Goal: Task Accomplishment & Management: Use online tool/utility

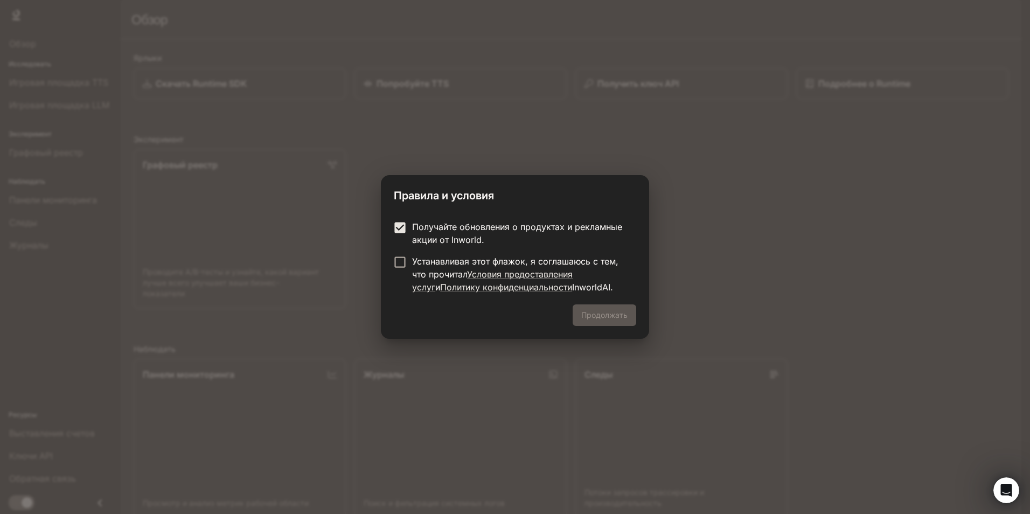
drag, startPoint x: 400, startPoint y: 270, endPoint x: 477, endPoint y: 310, distance: 86.0
click at [400, 270] on label "Устанавливая этот флажок, я соглашаюсь с тем, что прочитал Условия предоставлен…" at bounding box center [508, 274] width 240 height 39
click at [595, 316] on button "Продолжать" at bounding box center [605, 315] width 64 height 22
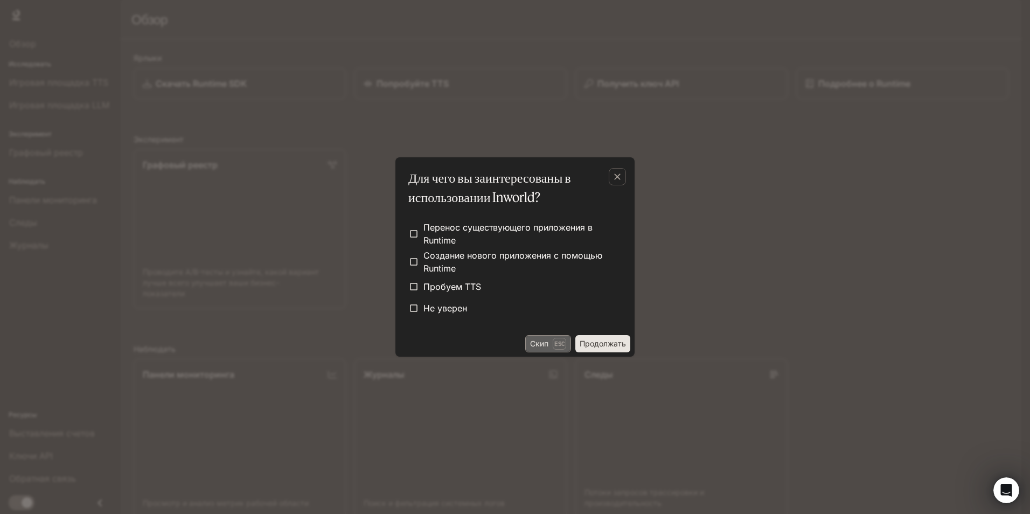
click at [561, 345] on p "Esc" at bounding box center [559, 344] width 13 height 12
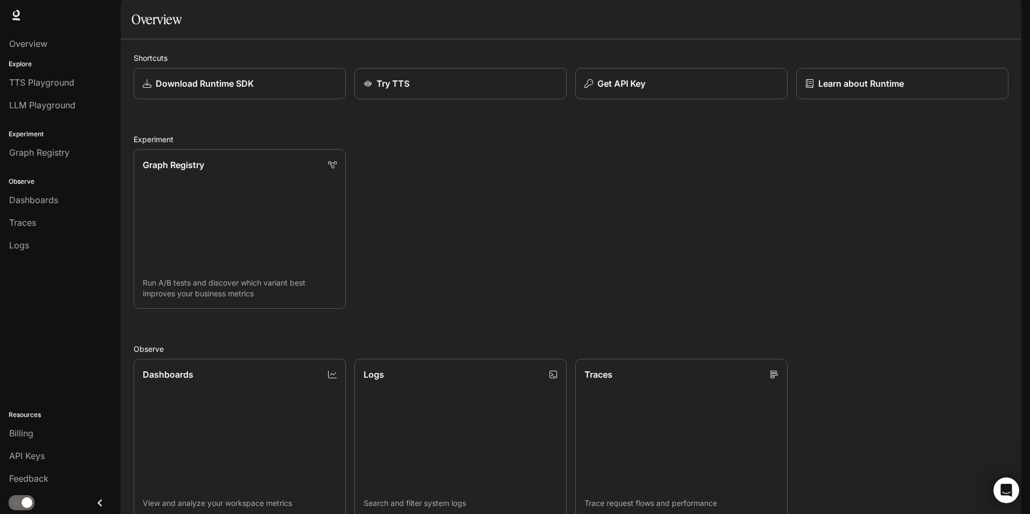
click at [1001, 16] on div "button" at bounding box center [1006, 15] width 15 height 15
click at [708, 239] on div at bounding box center [515, 257] width 1030 height 514
click at [199, 202] on link "Graph Registry Run A/B tests and discover which variant best improves your busi…" at bounding box center [240, 229] width 214 height 161
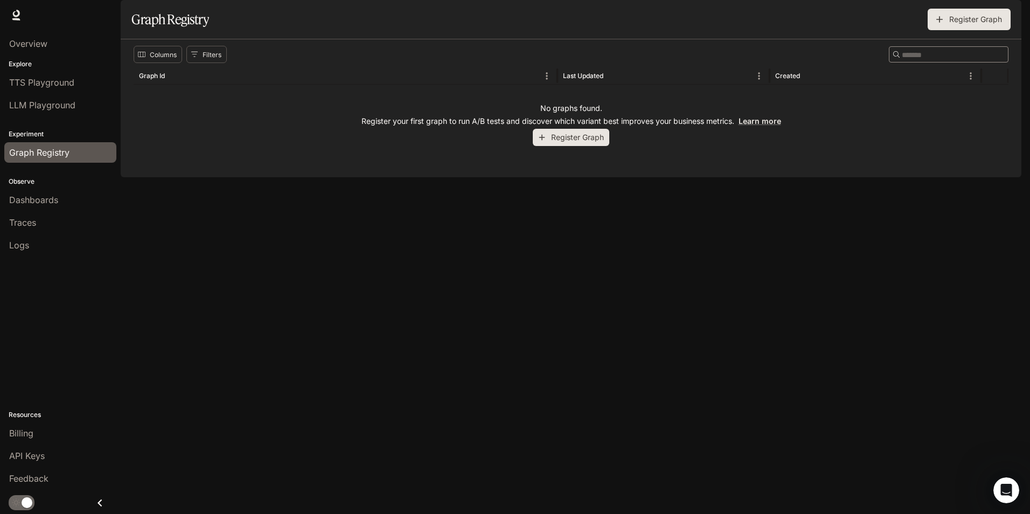
click at [581, 147] on button "Register Graph" at bounding box center [571, 138] width 77 height 18
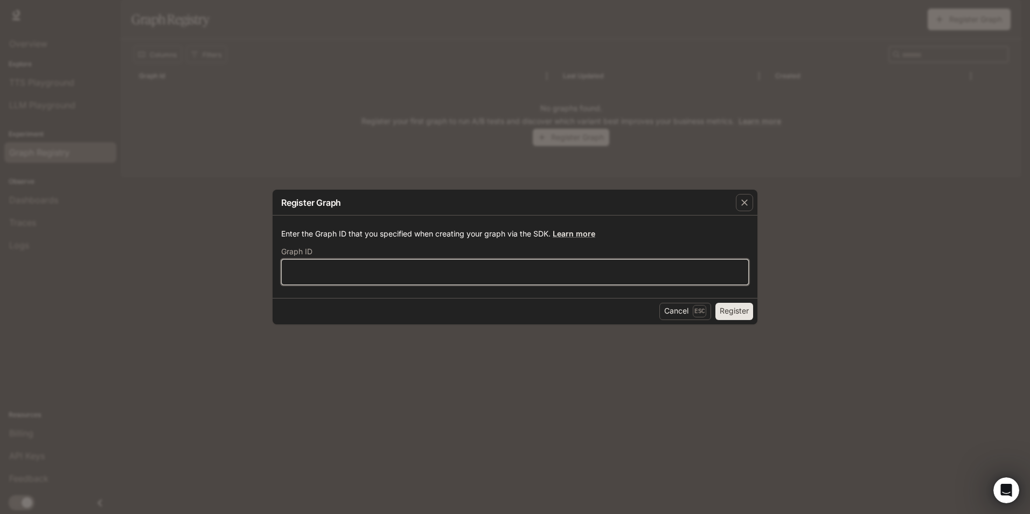
click at [364, 268] on input "text" at bounding box center [515, 271] width 467 height 11
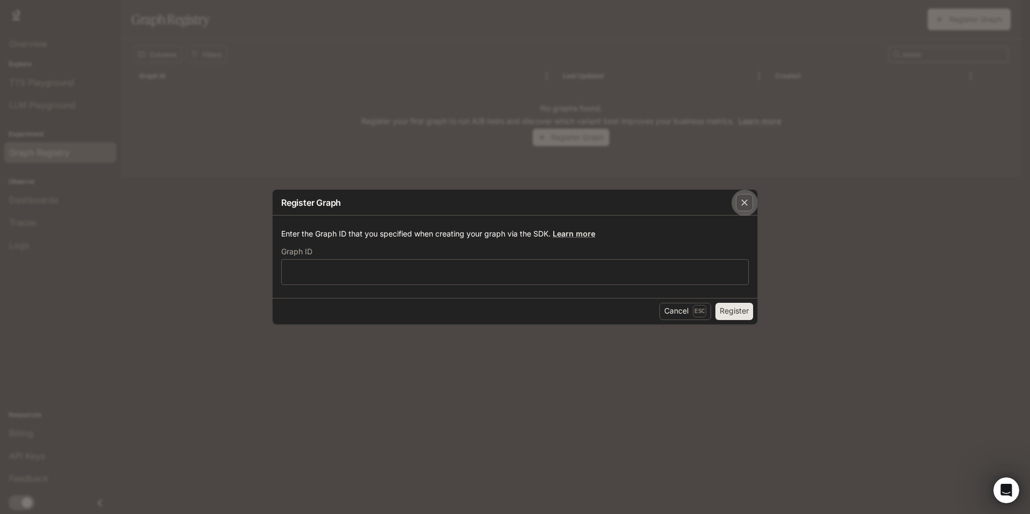
click at [741, 200] on icon "button" at bounding box center [744, 202] width 11 height 11
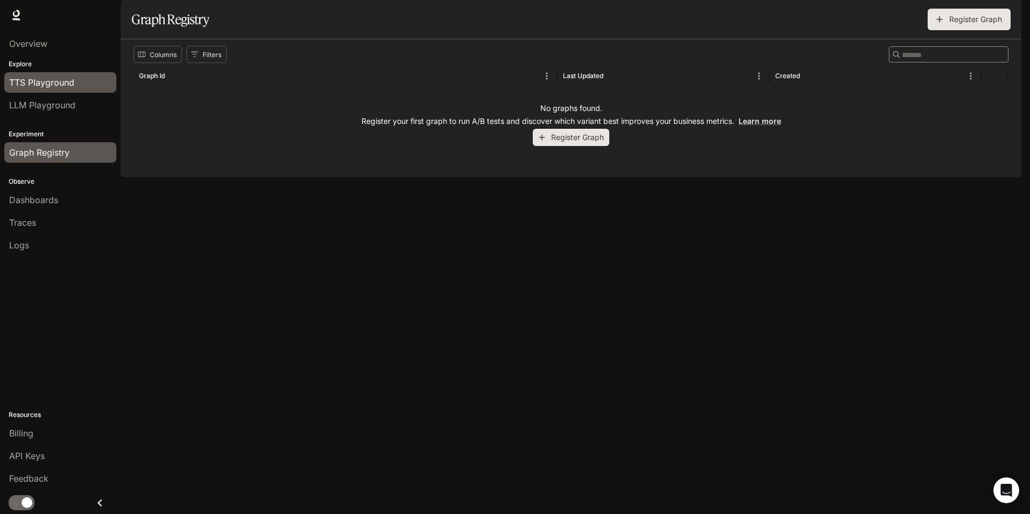
click at [62, 82] on span "TTS Playground" at bounding box center [41, 82] width 65 height 13
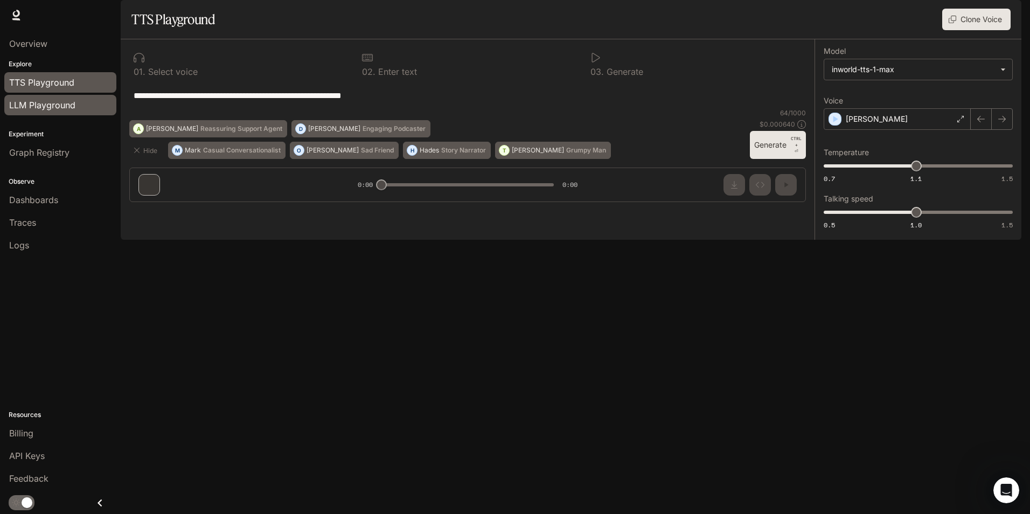
click at [52, 107] on span "LLM Playground" at bounding box center [42, 105] width 66 height 13
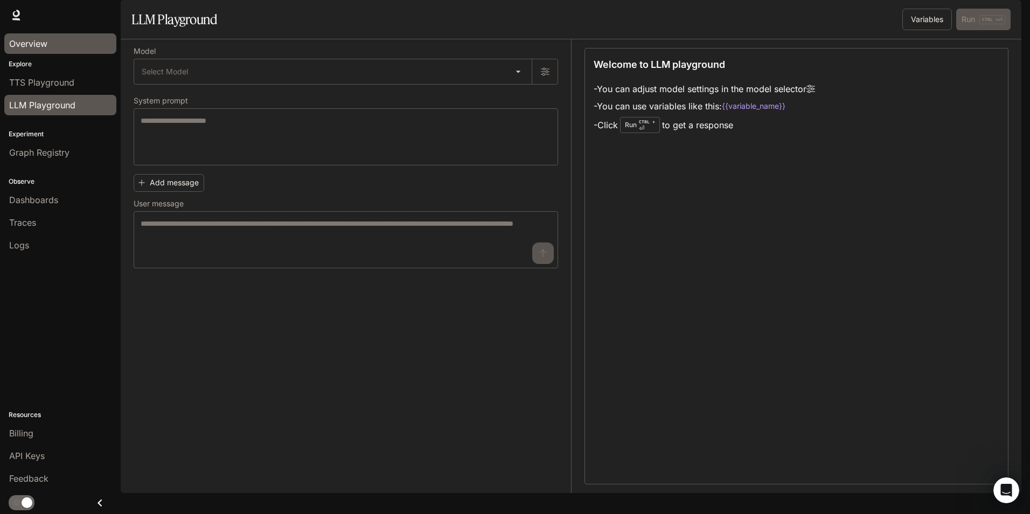
click at [59, 51] on link "Overview" at bounding box center [60, 43] width 112 height 20
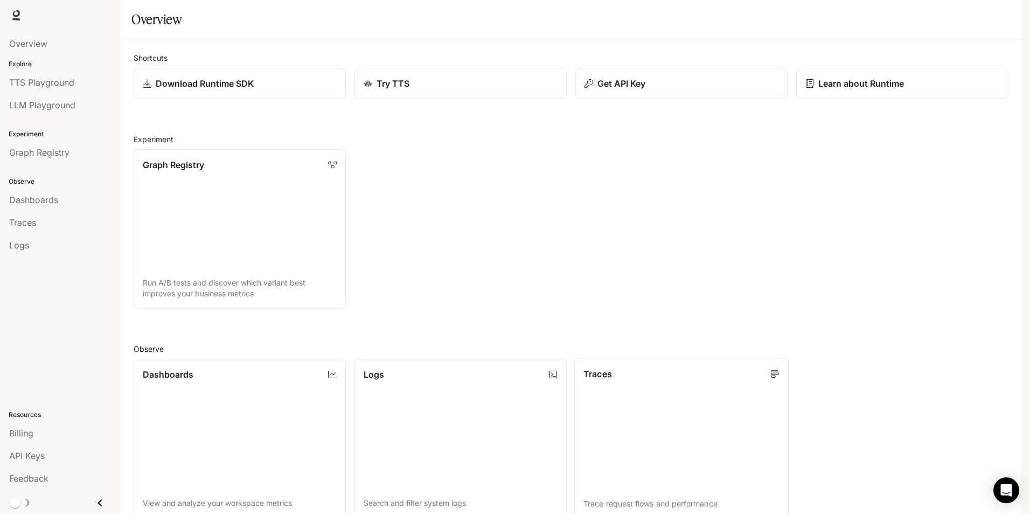
click at [609, 415] on link "Traces Trace request flows and performance" at bounding box center [681, 438] width 214 height 161
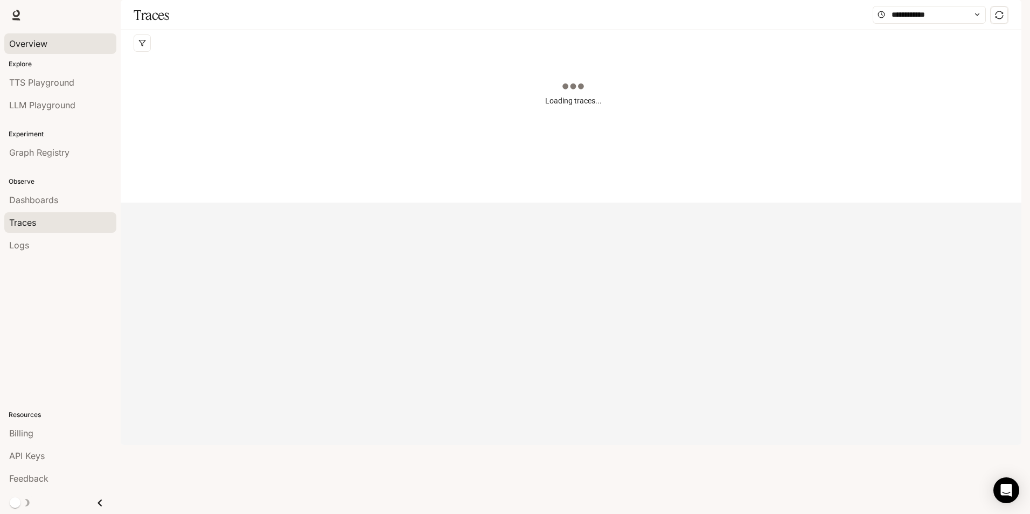
click at [42, 46] on span "Overview" at bounding box center [28, 43] width 38 height 13
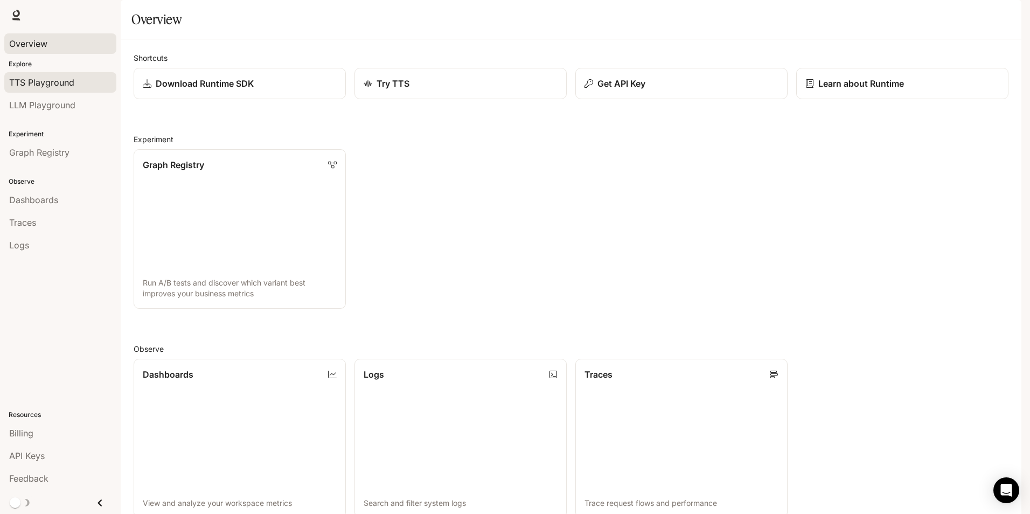
click at [53, 86] on span "TTS Playground" at bounding box center [41, 82] width 65 height 13
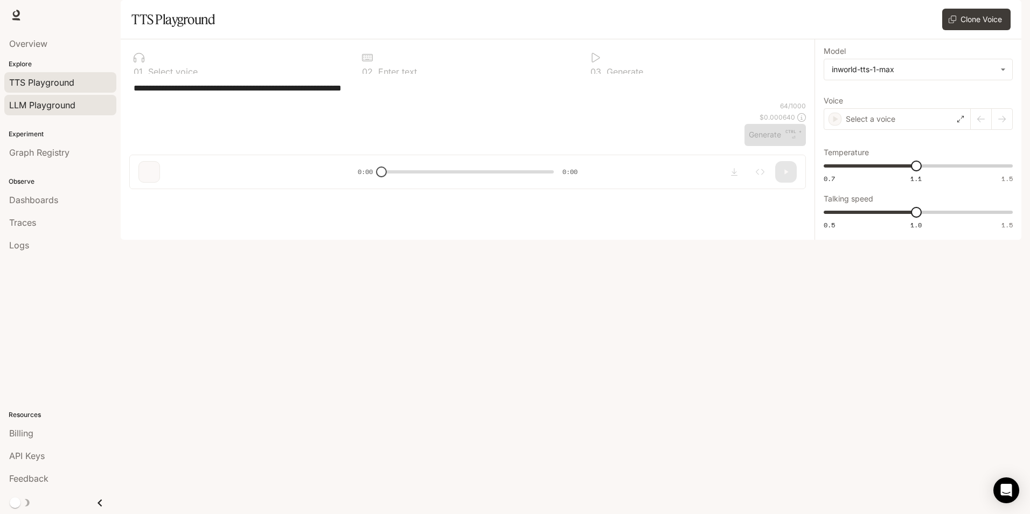
click at [53, 108] on span "LLM Playground" at bounding box center [42, 105] width 66 height 13
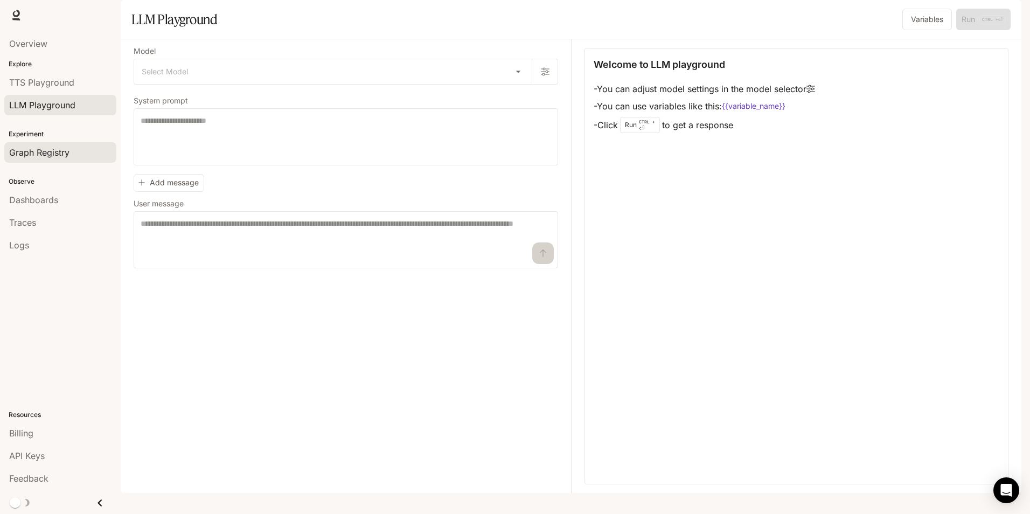
click at [51, 147] on span "Graph Registry" at bounding box center [39, 152] width 60 height 13
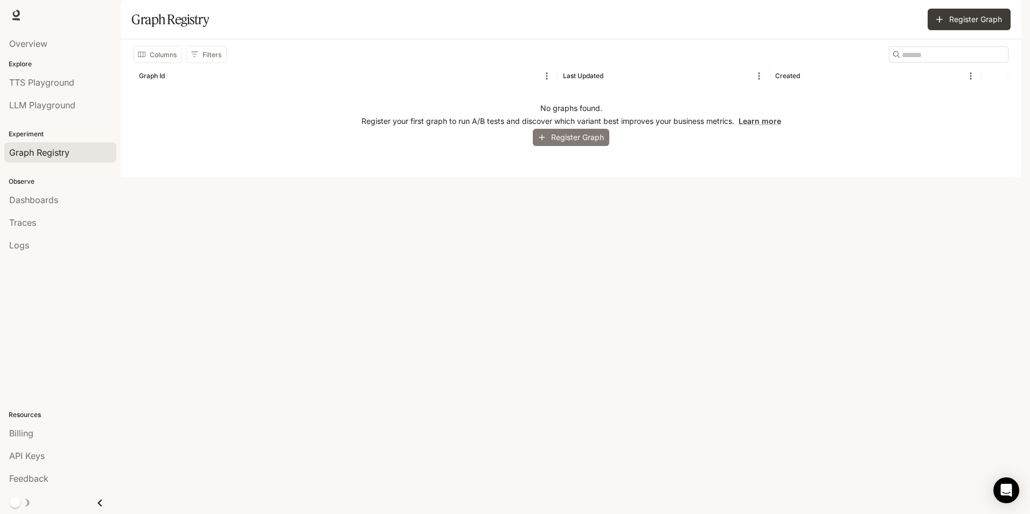
click at [579, 147] on button "Register Graph" at bounding box center [571, 138] width 77 height 18
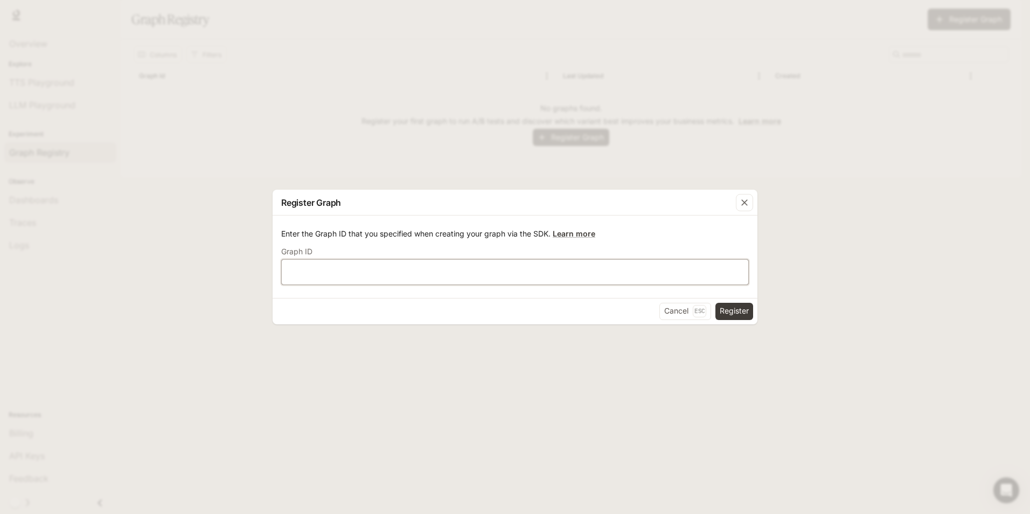
click at [422, 273] on input "text" at bounding box center [515, 271] width 467 height 11
type input "*******"
click at [733, 309] on button "Register" at bounding box center [735, 311] width 38 height 17
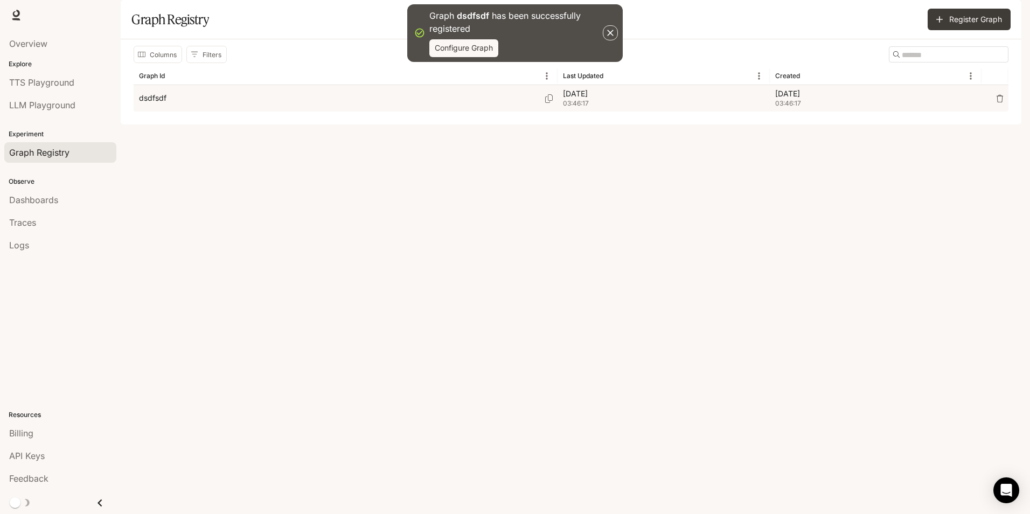
click at [206, 112] on div "dsdfsdf" at bounding box center [345, 98] width 413 height 26
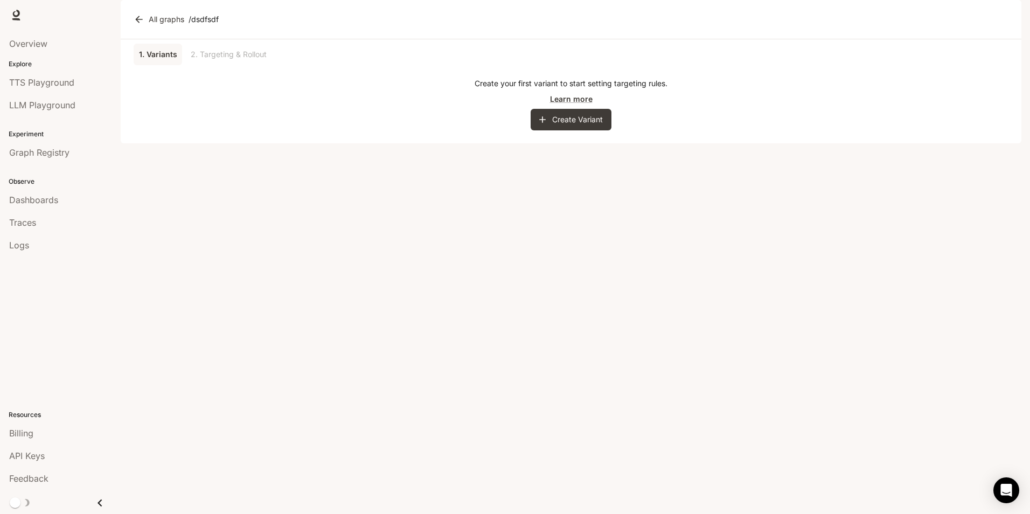
click at [210, 65] on div "1. Variants 2. Targeting & Rollout" at bounding box center [571, 55] width 875 height 22
click at [219, 65] on div "1. Variants 2. Targeting & Rollout" at bounding box center [571, 55] width 875 height 22
click at [172, 30] on link "All graphs" at bounding box center [159, 20] width 57 height 22
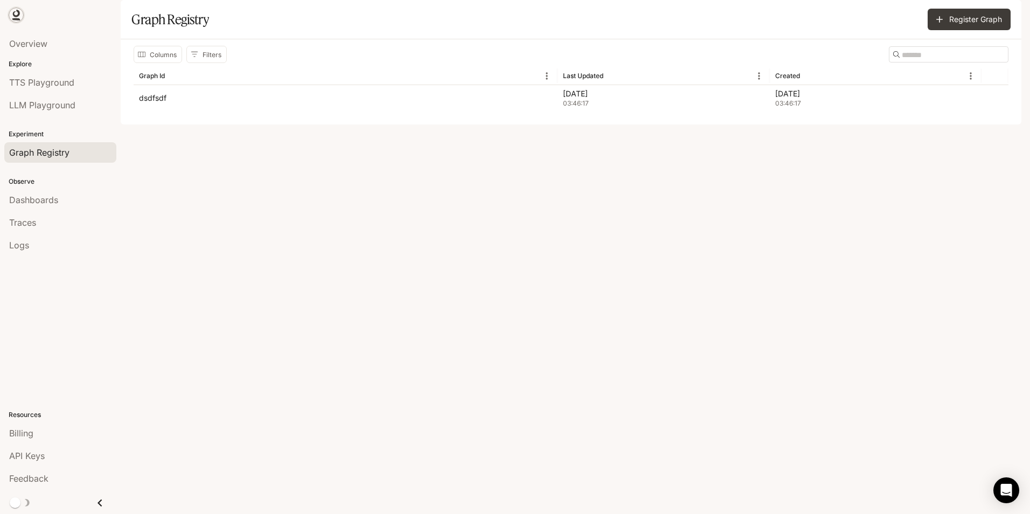
click at [15, 16] on icon at bounding box center [16, 14] width 7 height 8
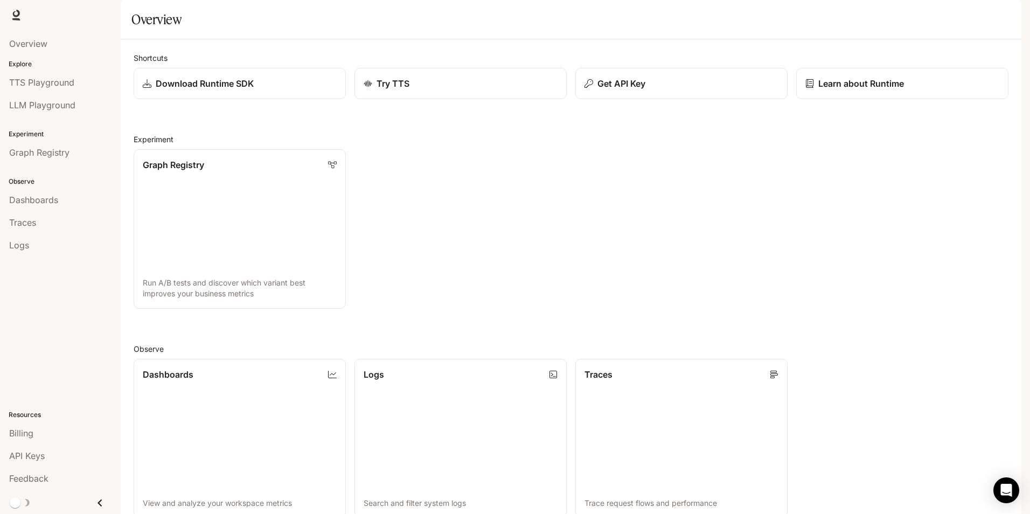
scroll to position [261, 0]
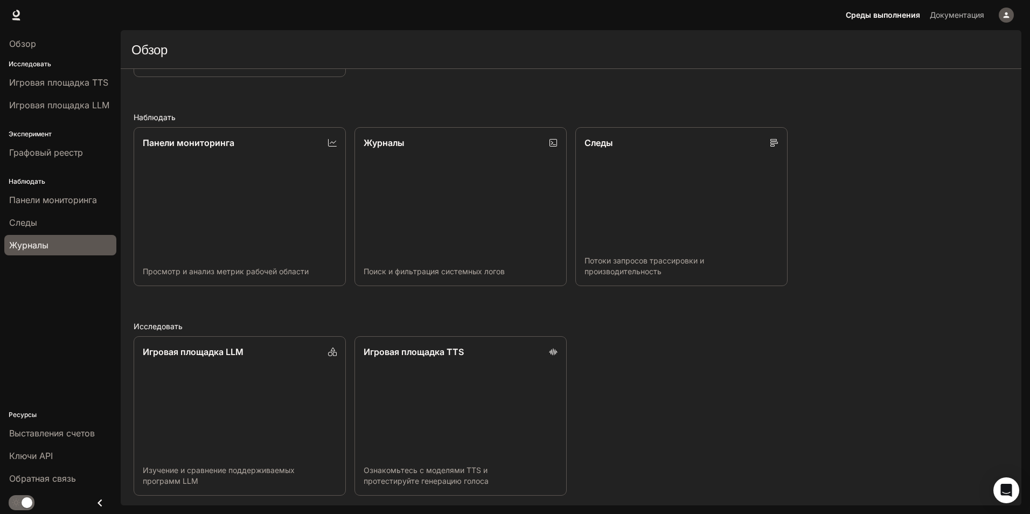
click at [54, 238] on link "Журналы" at bounding box center [60, 245] width 112 height 20
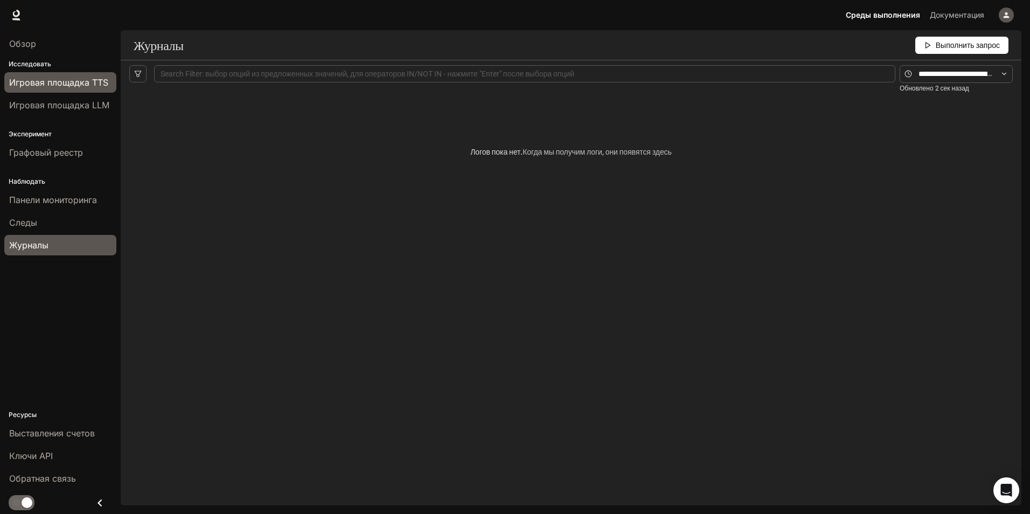
click at [48, 78] on span "Игровая площадка TTS" at bounding box center [58, 82] width 99 height 13
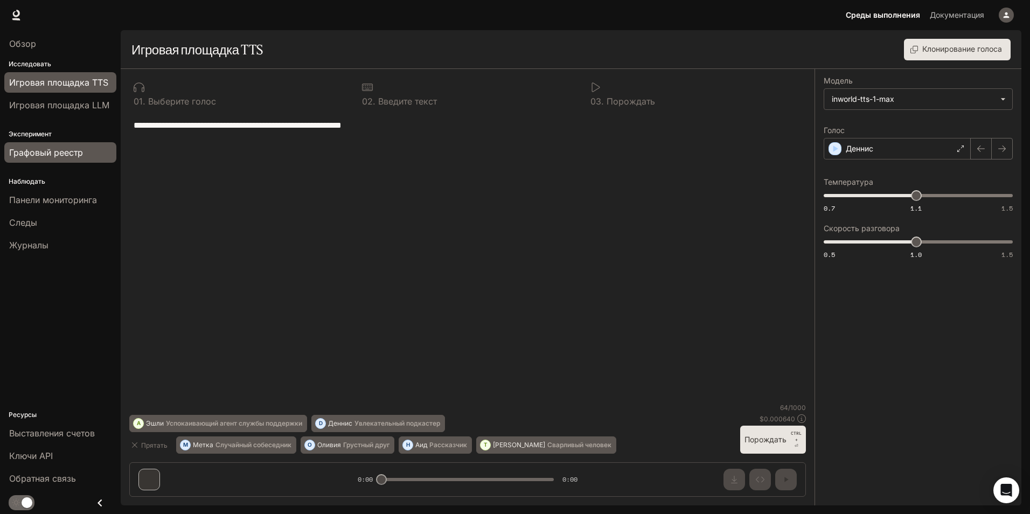
click at [40, 149] on span "Графовый реестр" at bounding box center [46, 152] width 74 height 13
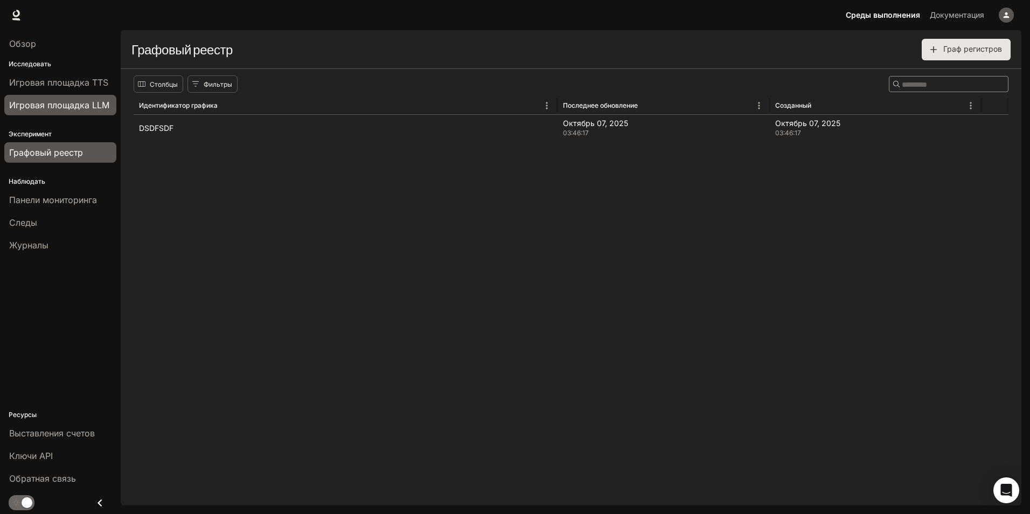
click at [43, 99] on span "Игровая площадка LLM" at bounding box center [59, 105] width 100 height 13
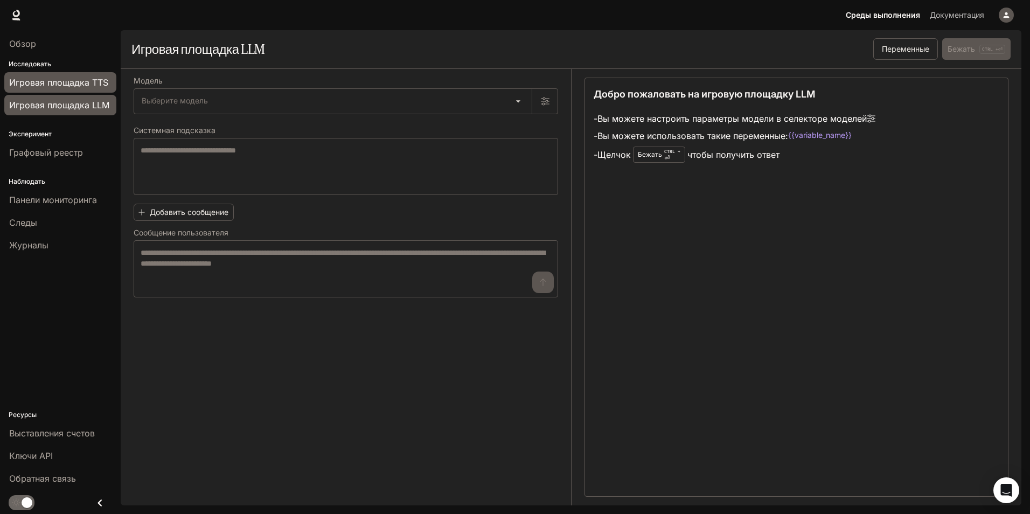
click at [50, 78] on span "Игровая площадка TTS" at bounding box center [58, 82] width 99 height 13
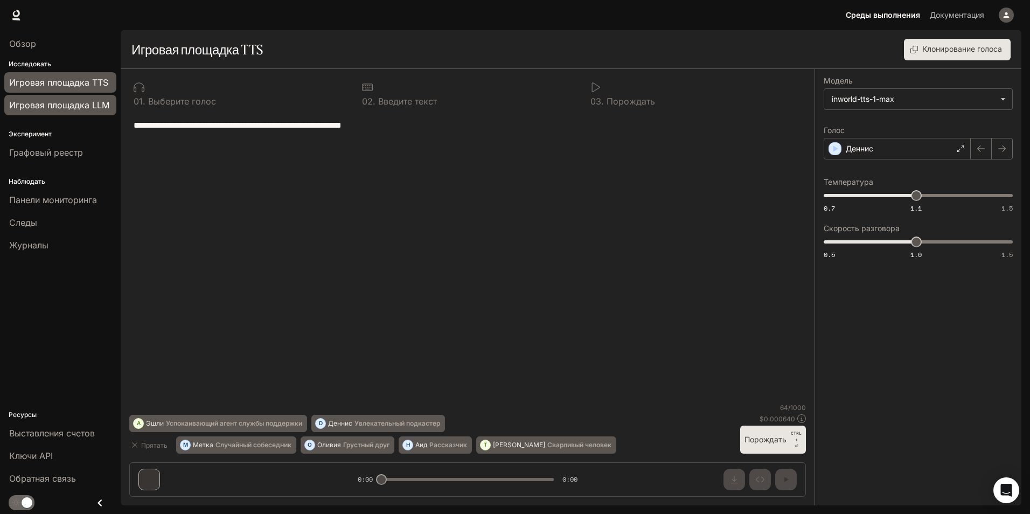
click at [50, 103] on span "Игровая площадка LLM" at bounding box center [59, 105] width 100 height 13
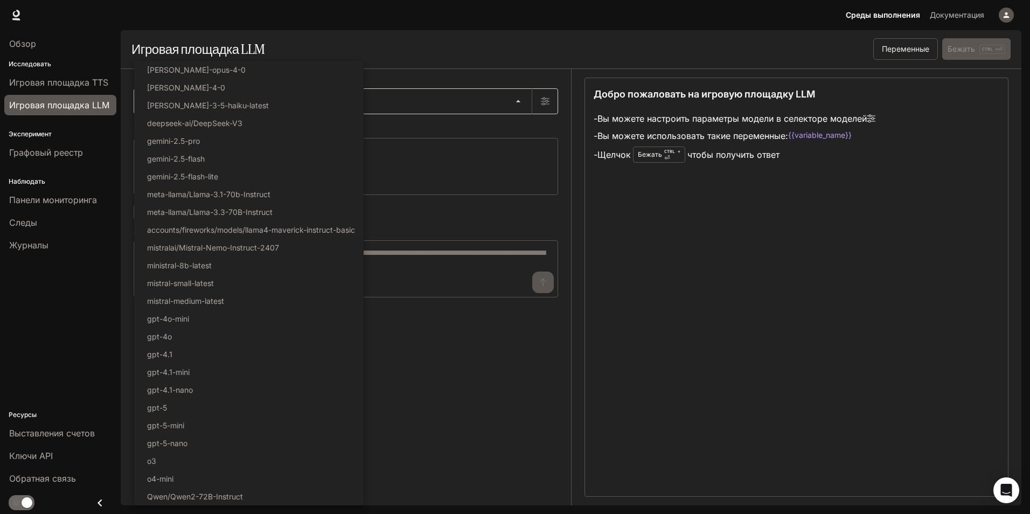
click at [174, 101] on body "Перейти к основному содержанию Среды выполнения Среды выполнения Документация Д…" at bounding box center [515, 257] width 1030 height 514
click at [496, 183] on div at bounding box center [515, 257] width 1030 height 514
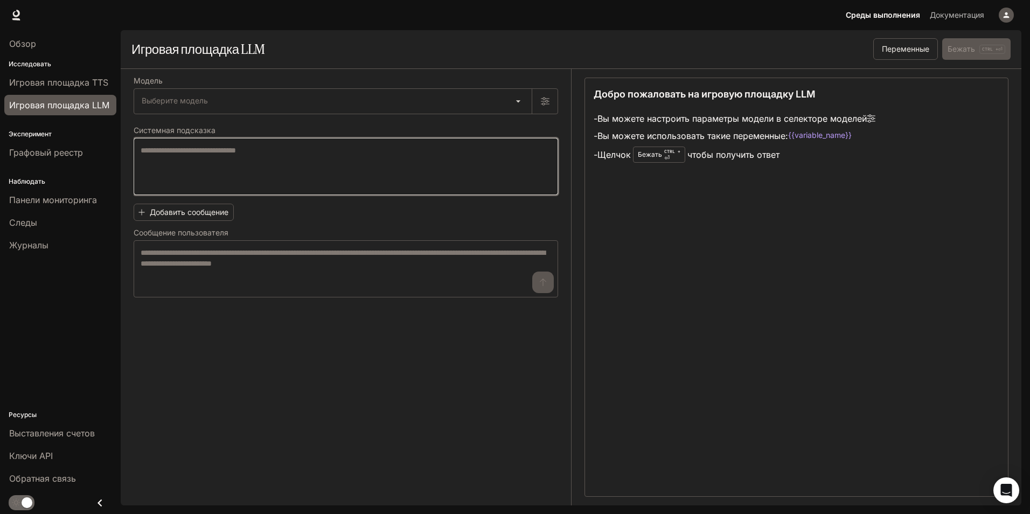
click at [296, 164] on textarea at bounding box center [346, 166] width 411 height 43
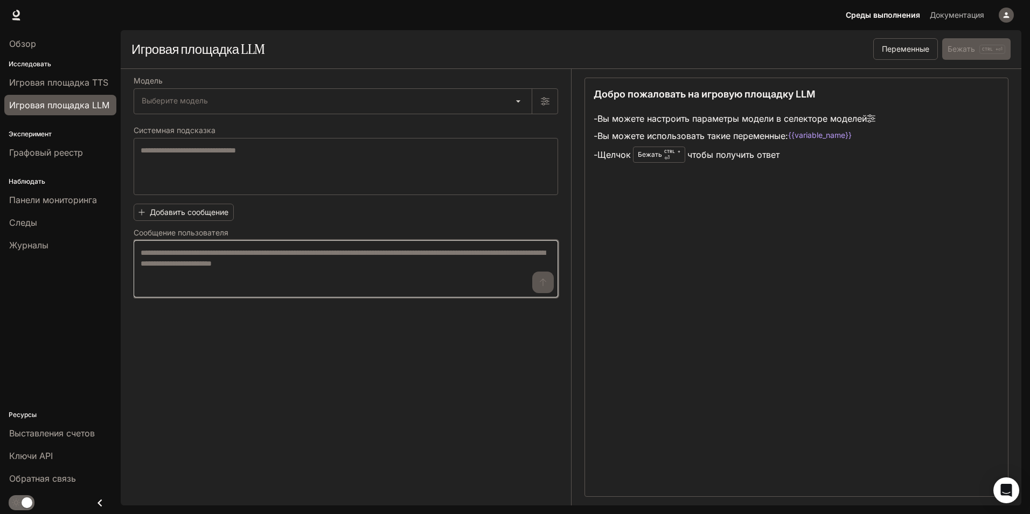
click at [242, 284] on textarea at bounding box center [346, 268] width 411 height 43
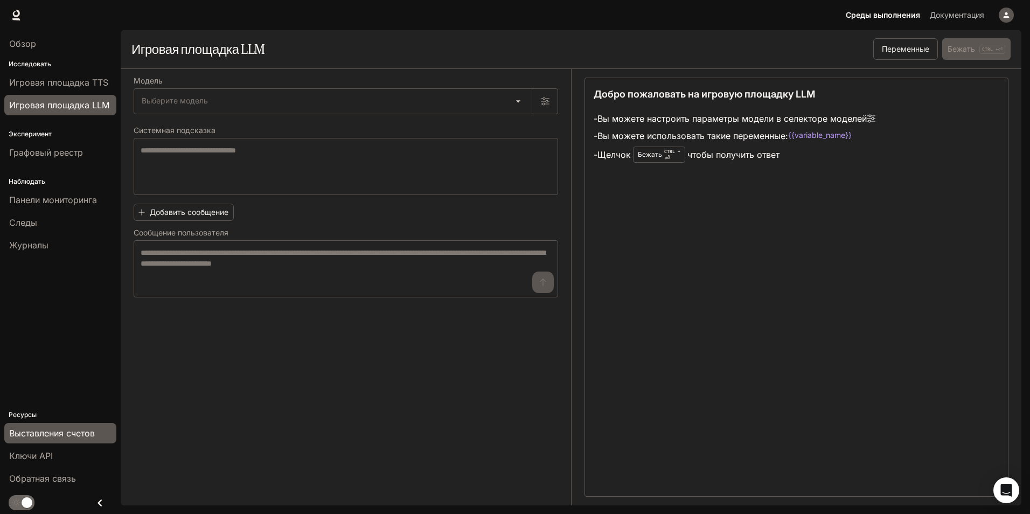
click at [67, 437] on span "Выставления счетов" at bounding box center [52, 433] width 86 height 13
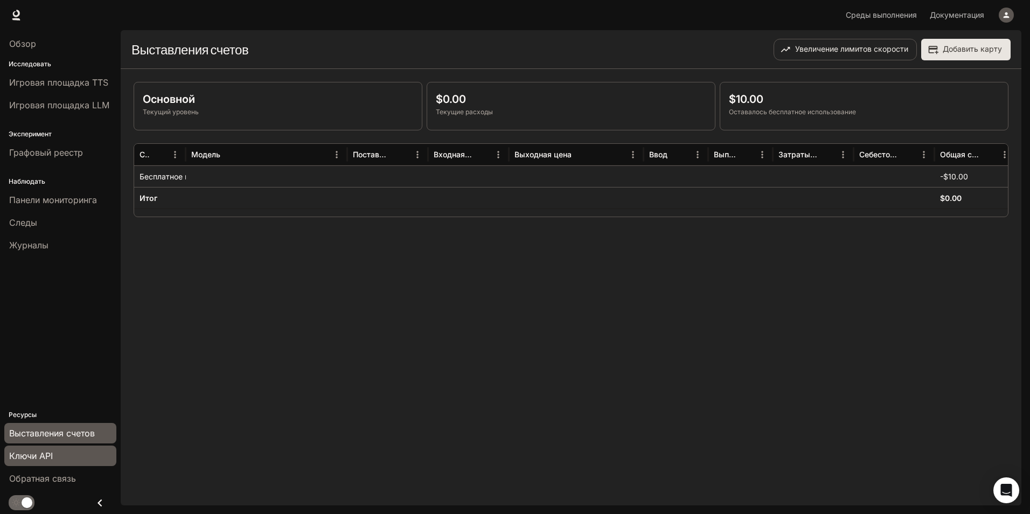
click at [60, 460] on div "Ключи API" at bounding box center [60, 455] width 102 height 13
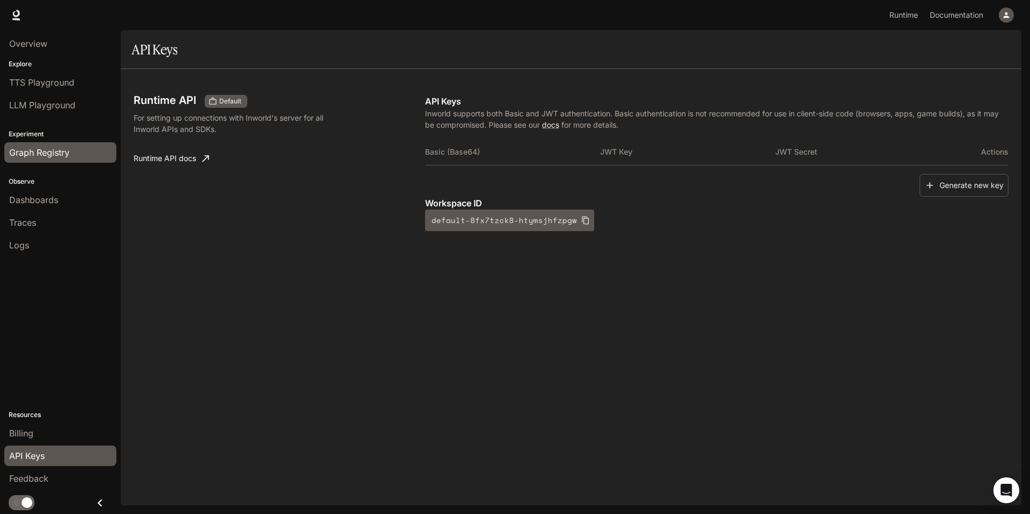
click at [67, 151] on span "Graph Registry" at bounding box center [39, 152] width 60 height 13
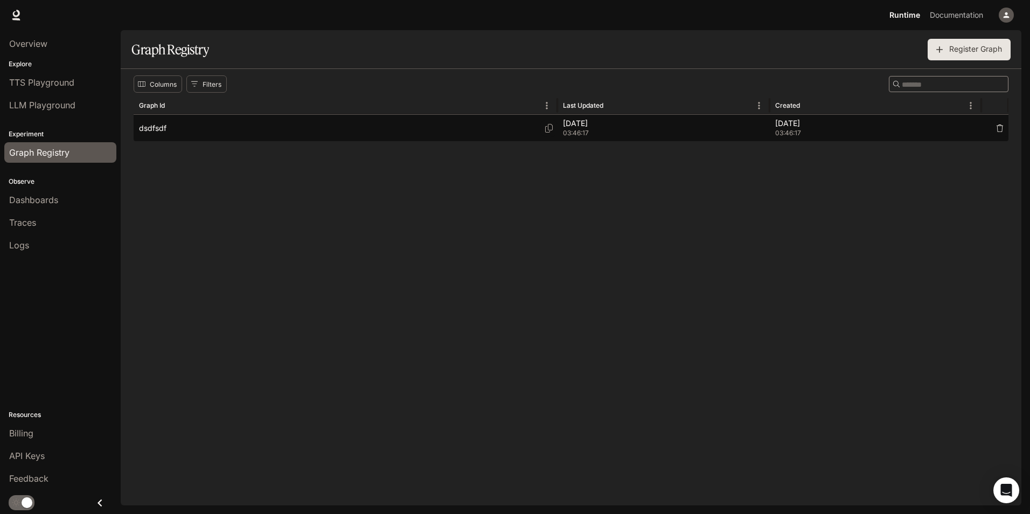
click at [221, 122] on div "dsdfsdf" at bounding box center [345, 128] width 413 height 26
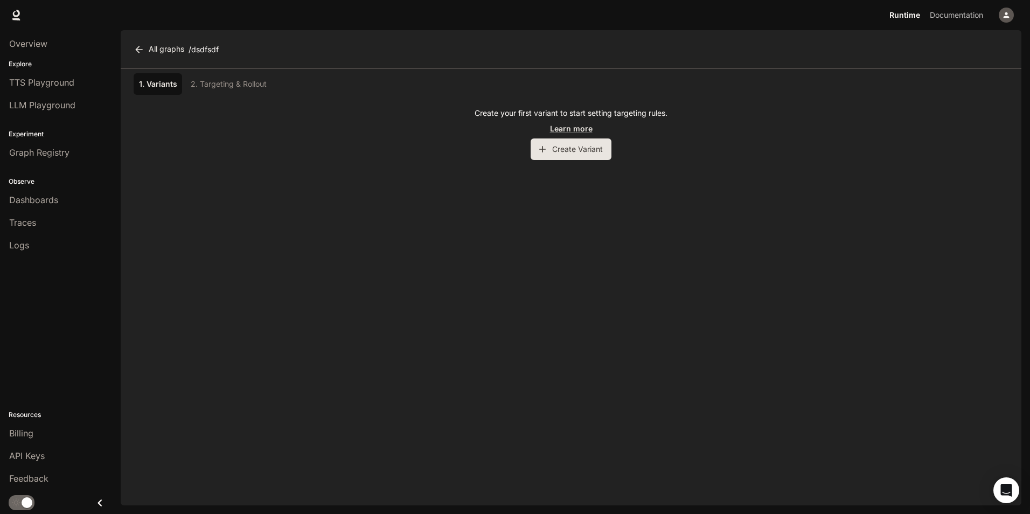
click at [582, 147] on button "Create Variant" at bounding box center [571, 149] width 81 height 22
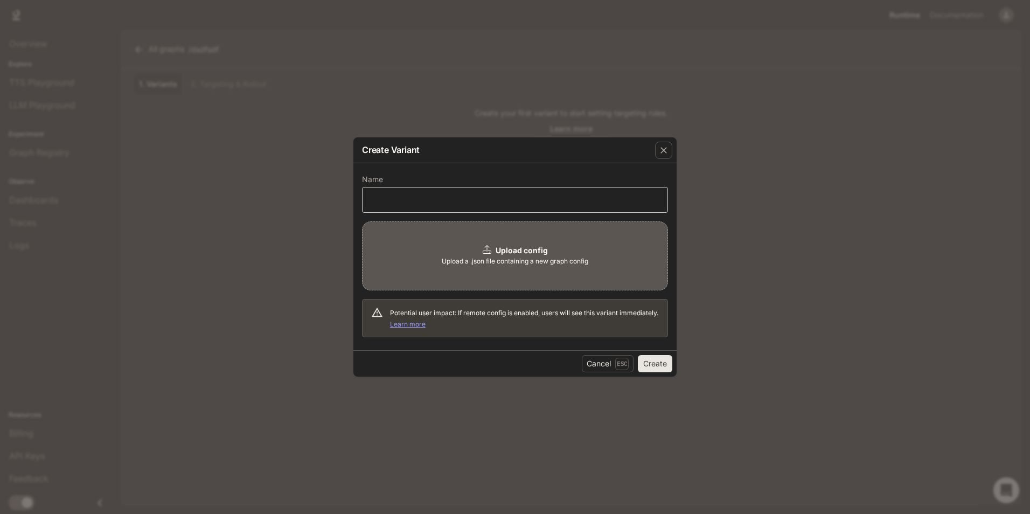
click at [428, 206] on div "​" at bounding box center [515, 200] width 306 height 26
type input "********"
click at [654, 363] on button "Create" at bounding box center [655, 363] width 34 height 17
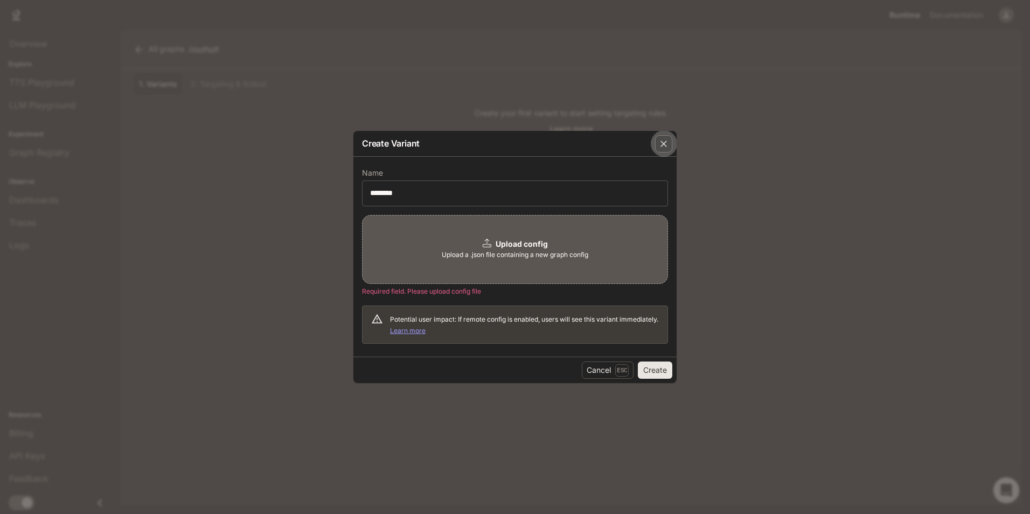
click at [660, 144] on icon "button" at bounding box center [663, 143] width 11 height 11
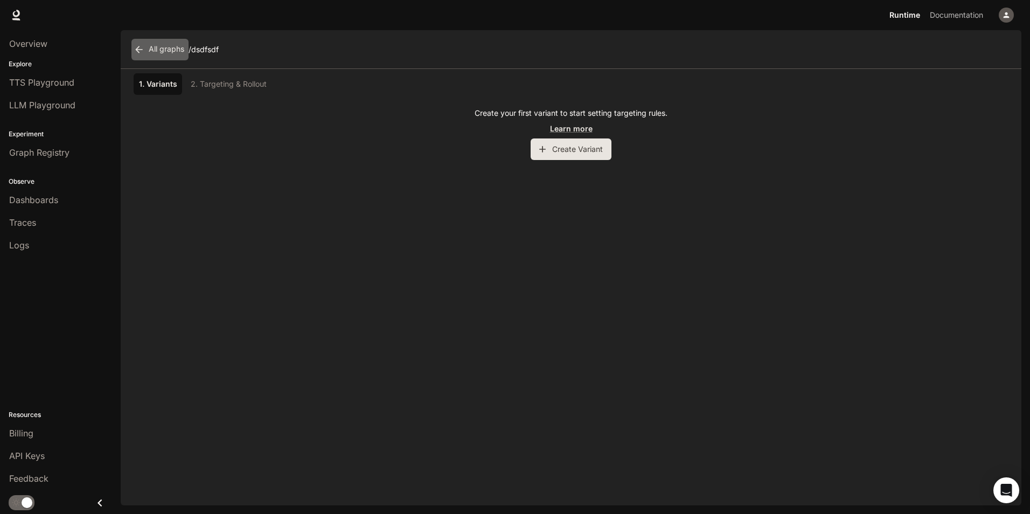
click at [172, 48] on link "All graphs" at bounding box center [159, 50] width 57 height 22
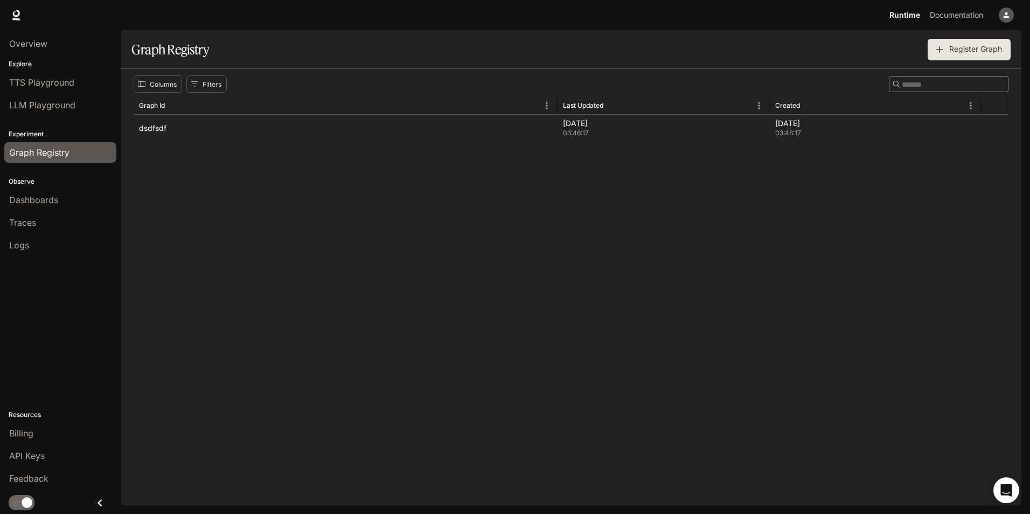
click at [24, 93] on li "TTS Playground" at bounding box center [60, 82] width 121 height 23
click at [34, 84] on span "TTS Playground" at bounding box center [41, 82] width 65 height 13
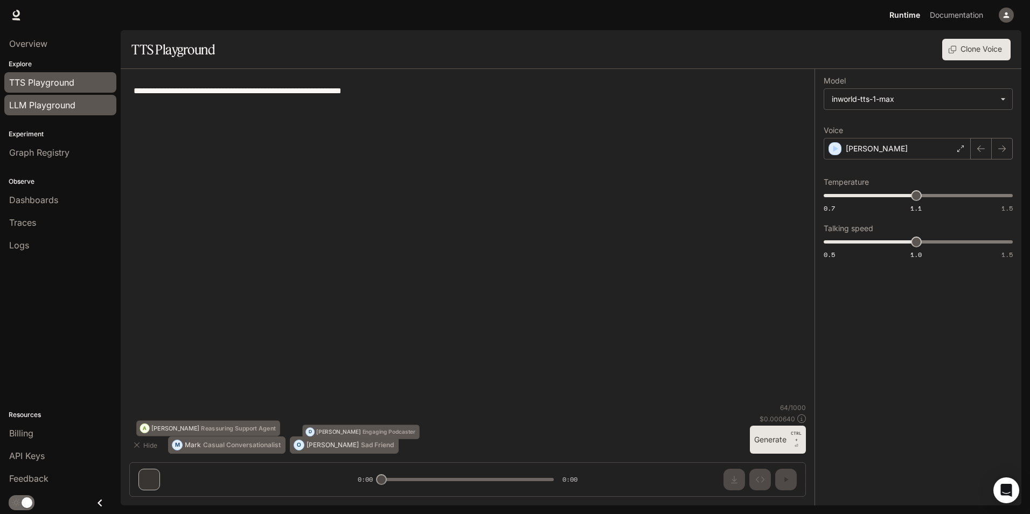
click at [31, 102] on span "LLM Playground" at bounding box center [42, 105] width 66 height 13
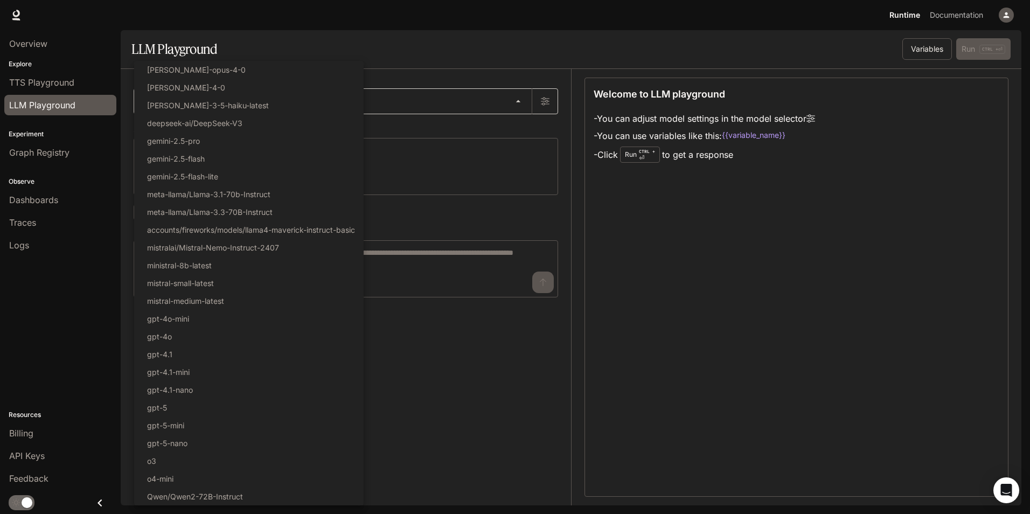
click at [176, 101] on body "Skip to main content Runtime Runtime Documentation Documentation Portal Overvie…" at bounding box center [515, 257] width 1030 height 514
click at [453, 140] on div at bounding box center [515, 257] width 1030 height 514
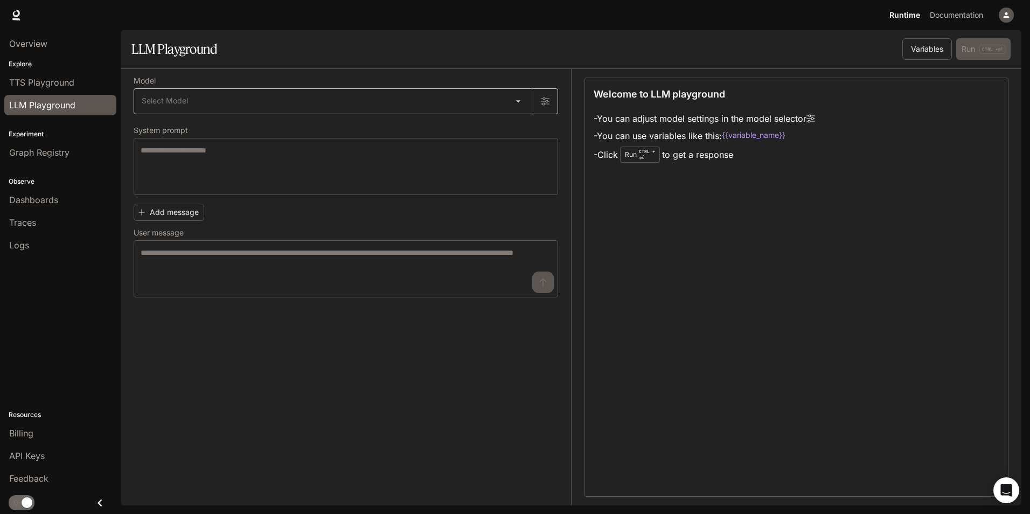
click at [248, 106] on body "Skip to main content Runtime Runtime Documentation Documentation Portal Overvie…" at bounding box center [515, 257] width 1030 height 514
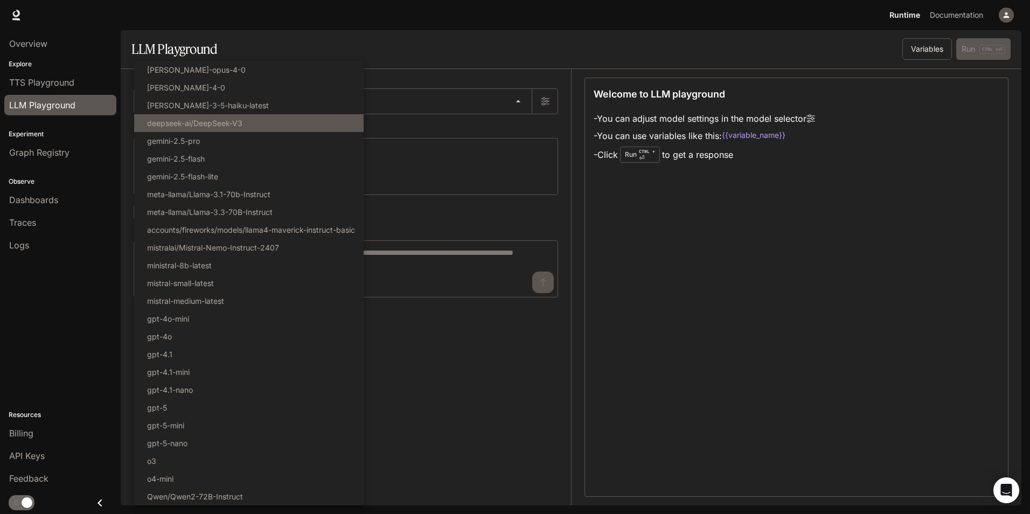
click at [204, 128] on p "deepseek-ai/DeepSeek-V3" at bounding box center [194, 122] width 95 height 11
type input "**********"
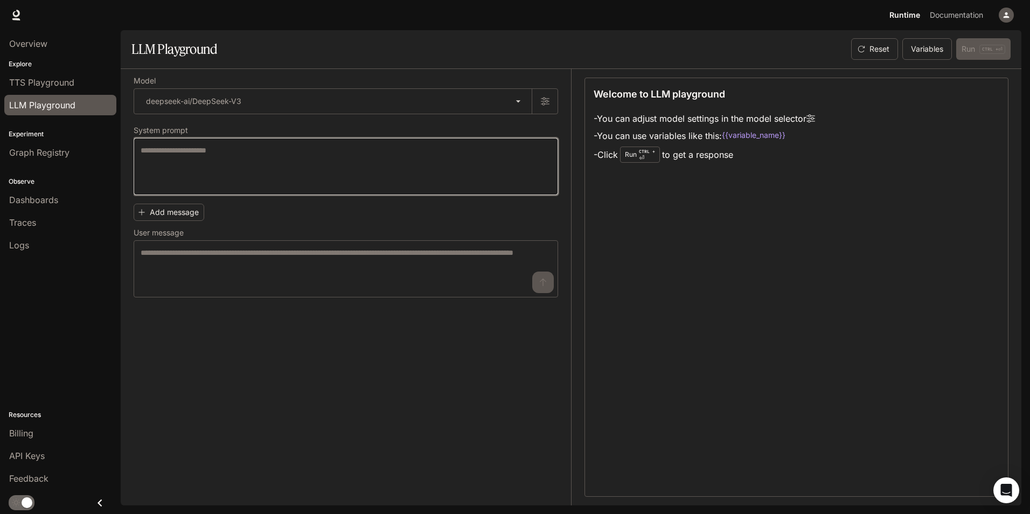
click at [205, 160] on textarea at bounding box center [346, 166] width 411 height 43
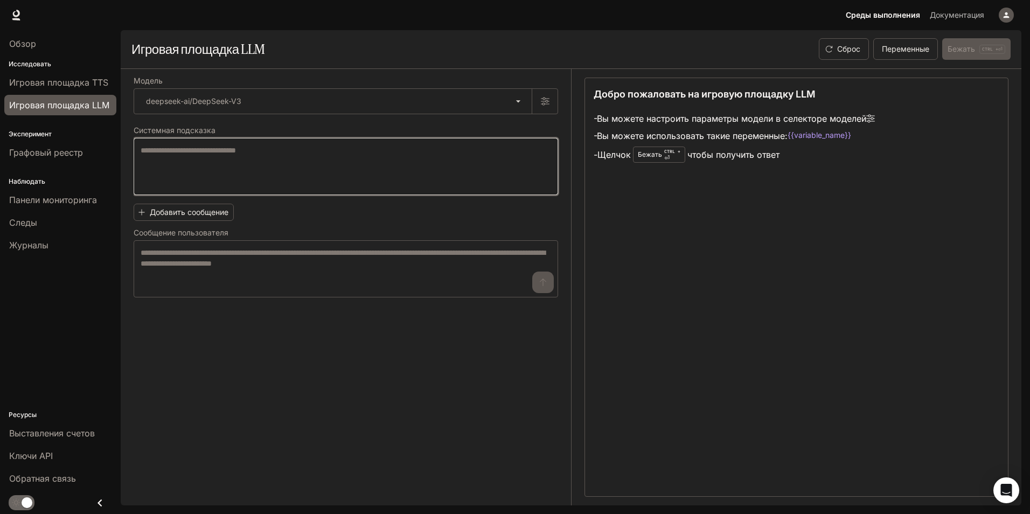
click at [221, 168] on textarea at bounding box center [346, 166] width 411 height 43
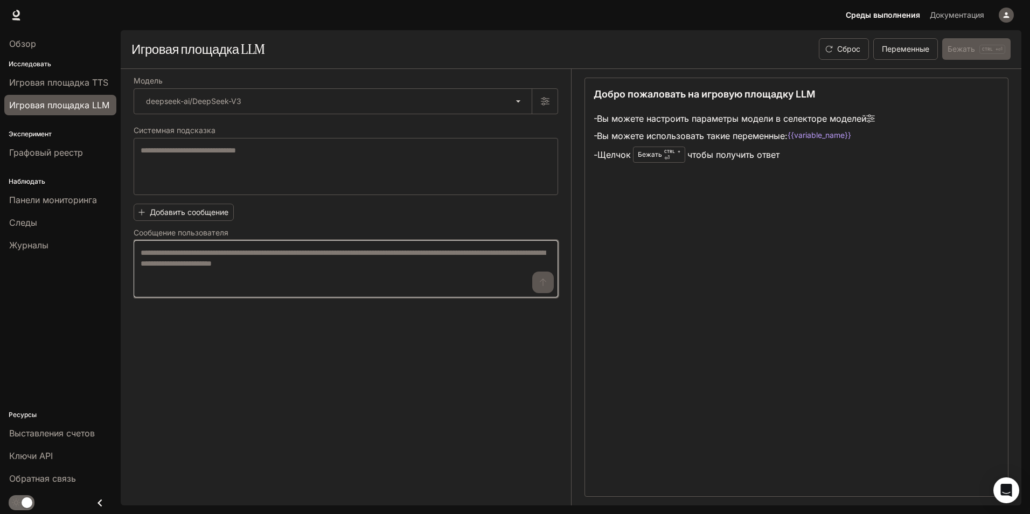
click at [223, 256] on textarea at bounding box center [346, 268] width 411 height 43
drag, startPoint x: 250, startPoint y: 260, endPoint x: 421, endPoint y: 267, distance: 170.9
click at [418, 267] on textarea at bounding box center [346, 268] width 411 height 43
click at [464, 267] on textarea at bounding box center [346, 268] width 411 height 43
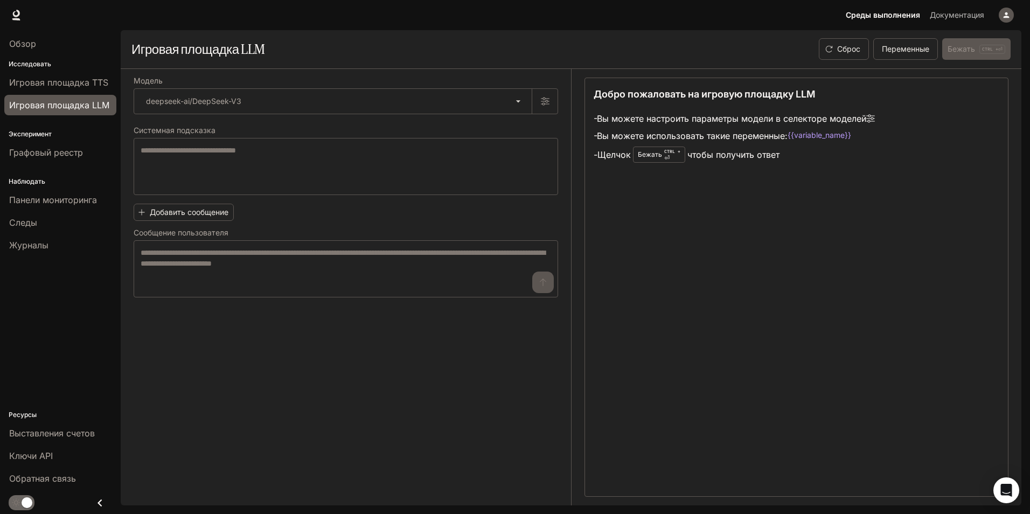
click at [73, 69] on div "Исследовать Игровая площадка TTS Игровая площадка LLM" at bounding box center [60, 87] width 121 height 61
click at [44, 49] on div "Обзор" at bounding box center [60, 43] width 102 height 13
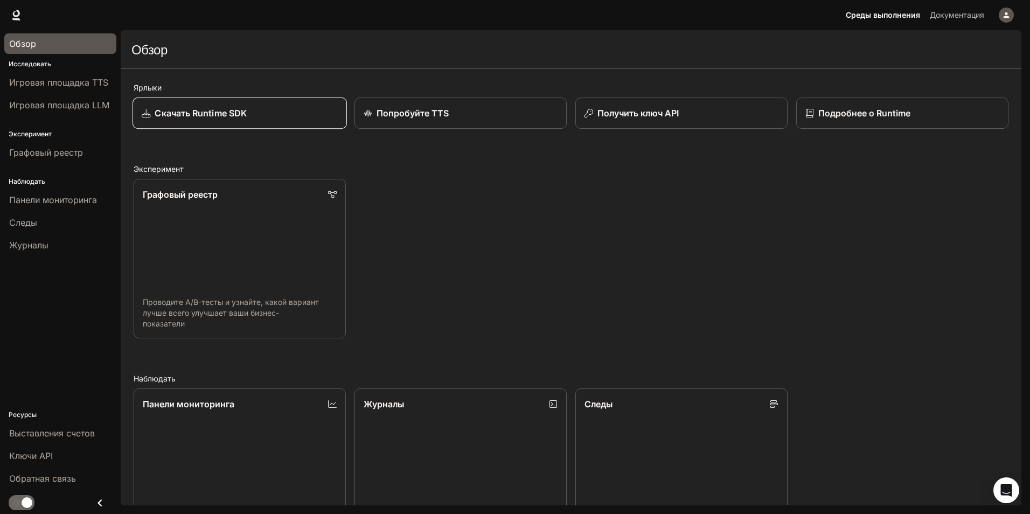
click at [249, 116] on div "Скачать Runtime SDK" at bounding box center [240, 113] width 196 height 13
